Goal: Register for event/course

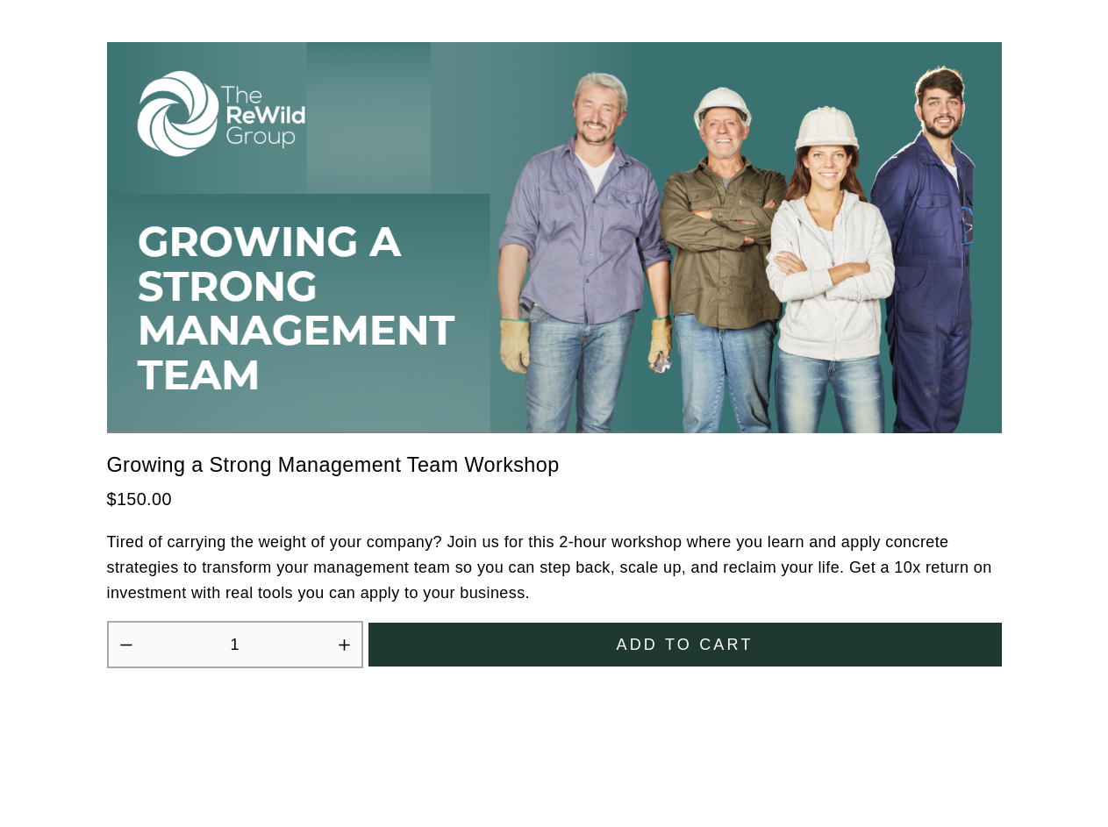
scroll to position [4853, 0]
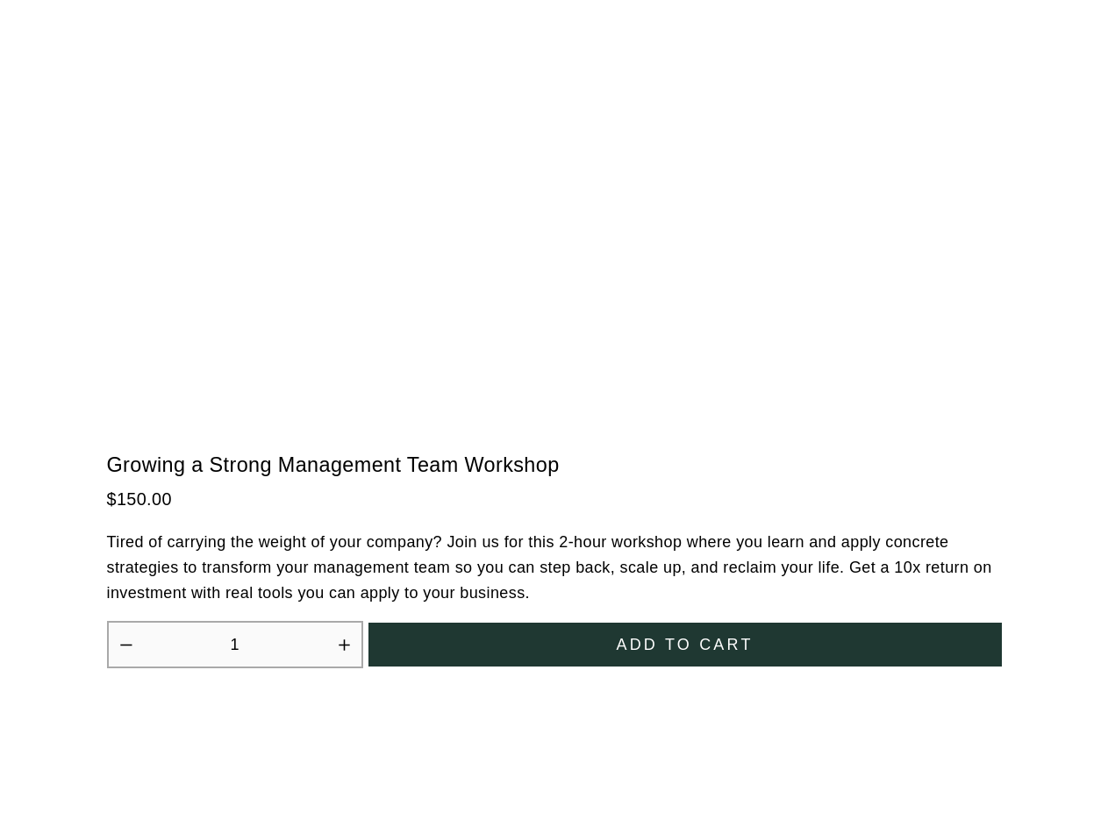
scroll to position [4853, 0]
